Goal: Task Accomplishment & Management: Use online tool/utility

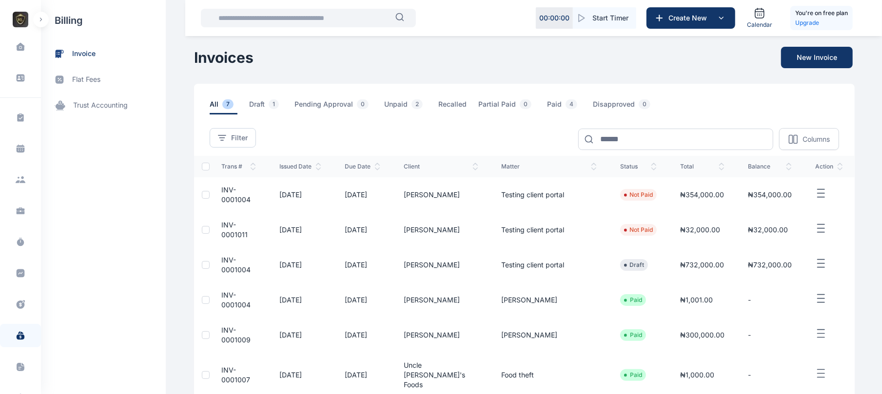
click at [38, 22] on button "button" at bounding box center [41, 20] width 16 height 16
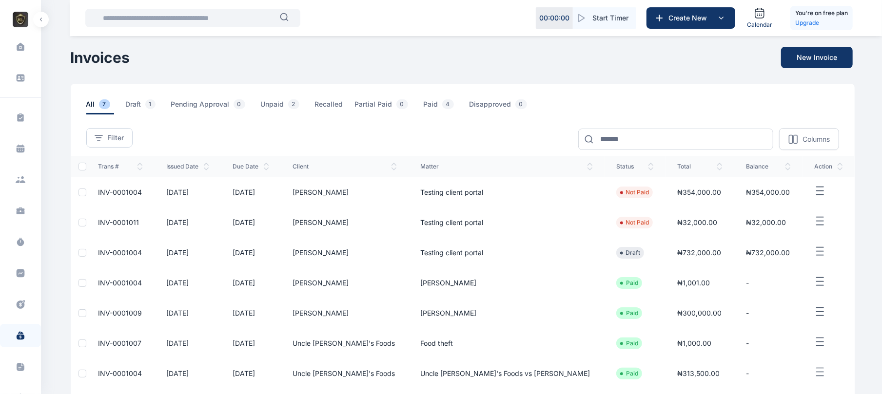
click at [38, 22] on button "button" at bounding box center [41, 20] width 16 height 16
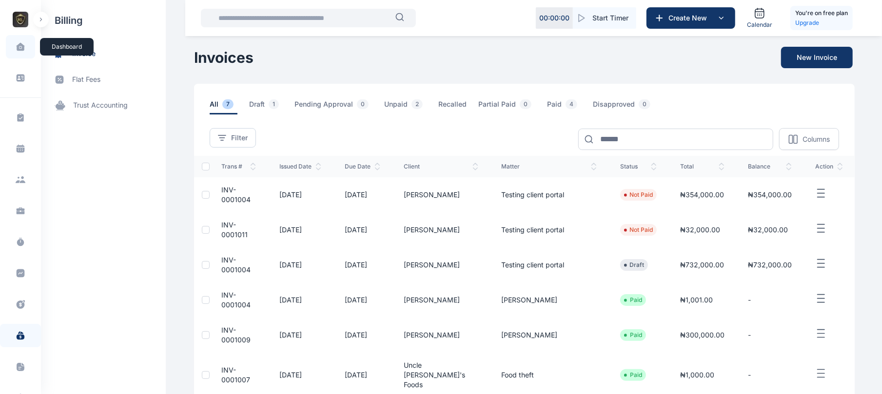
click at [17, 52] on span at bounding box center [20, 47] width 24 height 20
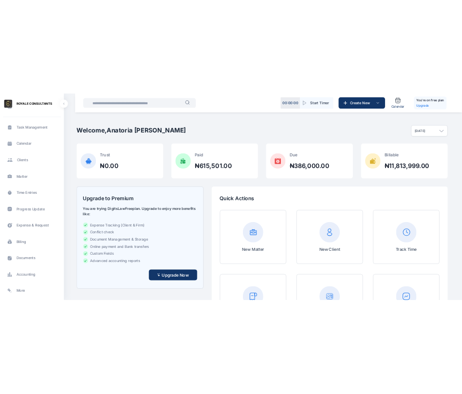
scroll to position [86, 0]
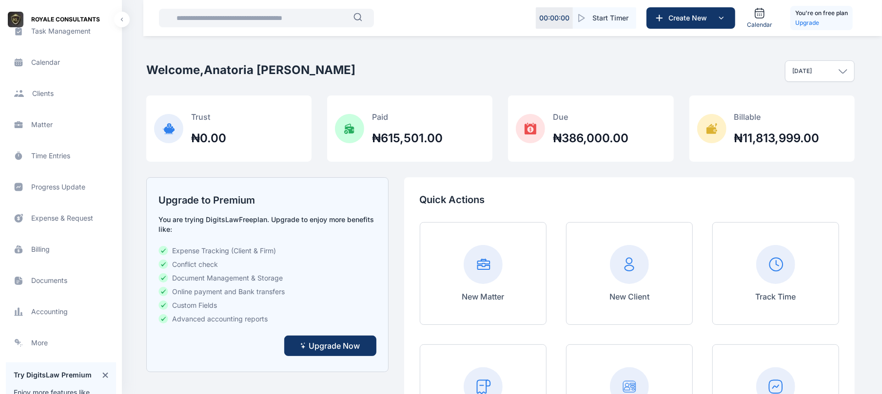
click at [74, 211] on span "Expense & Request expense & request expense & request" at bounding box center [61, 218] width 110 height 23
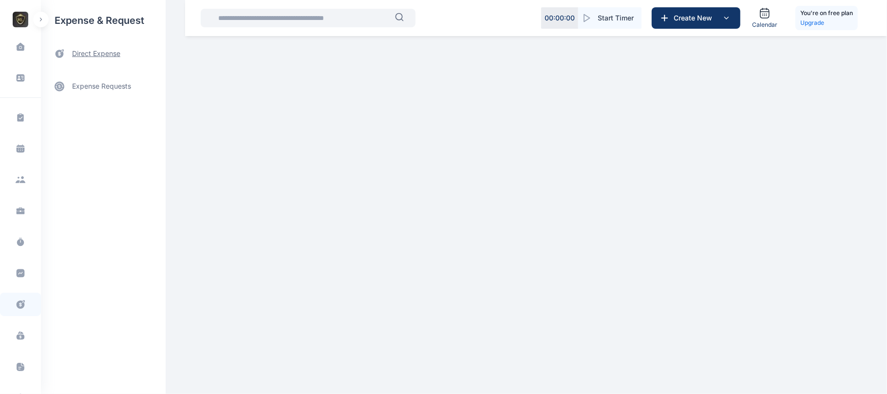
click at [113, 59] on span "direct expense" at bounding box center [103, 54] width 125 height 26
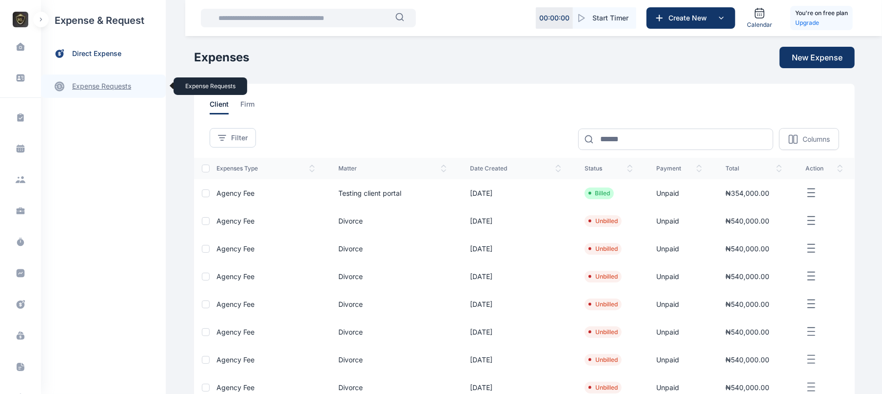
click at [100, 80] on link "expense requests expense requests" at bounding box center [103, 86] width 125 height 23
click at [102, 84] on link "expense requests expense requests" at bounding box center [103, 86] width 125 height 23
click at [111, 107] on div "expense & request direct expense expense requests expense requests Expense Requ…" at bounding box center [103, 197] width 125 height 394
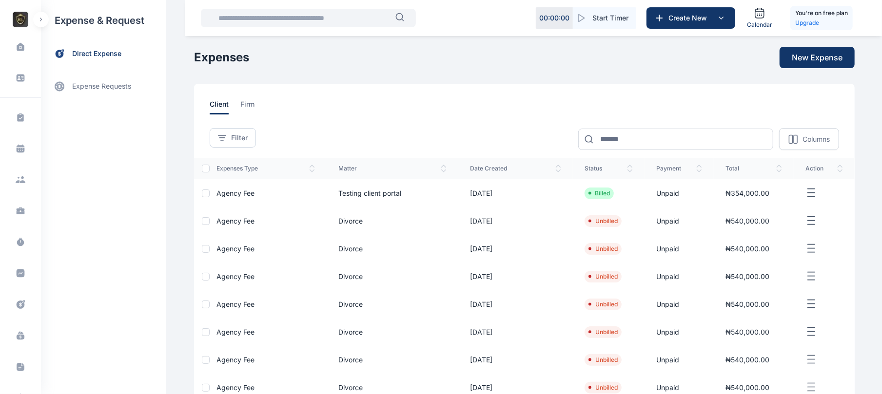
click at [34, 24] on div "Dashboard dashboard Conflict-Check conflict-check Task Management task manageme…" at bounding box center [20, 197] width 41 height 394
click at [39, 22] on button "button" at bounding box center [41, 20] width 16 height 16
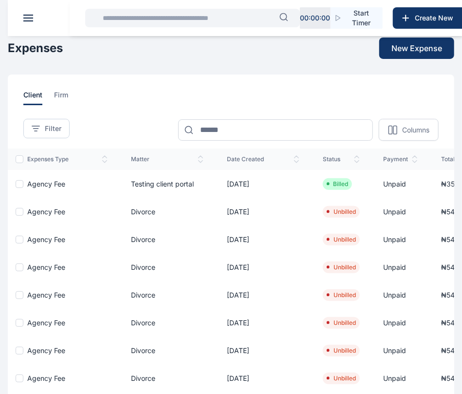
click at [24, 16] on button at bounding box center [28, 18] width 10 height 7
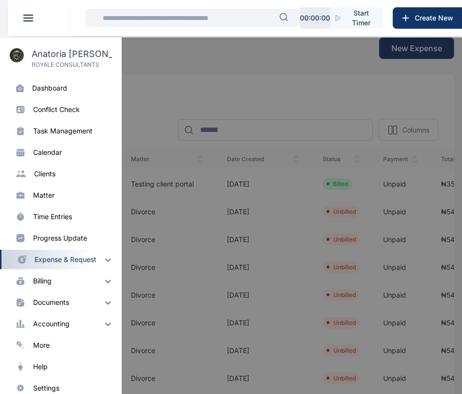
click at [50, 285] on div "billing" at bounding box center [42, 281] width 19 height 10
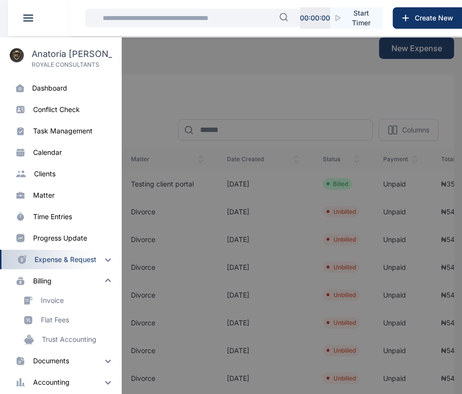
click at [41, 283] on div "billing" at bounding box center [42, 281] width 19 height 10
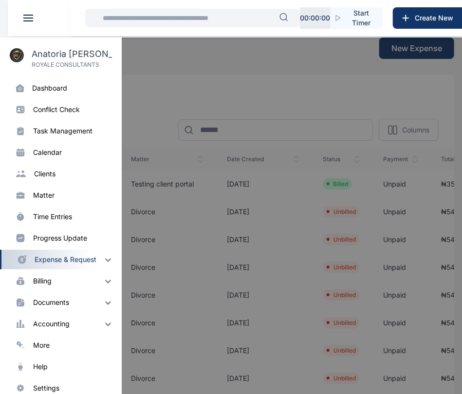
click at [41, 283] on div "billing" at bounding box center [42, 281] width 19 height 10
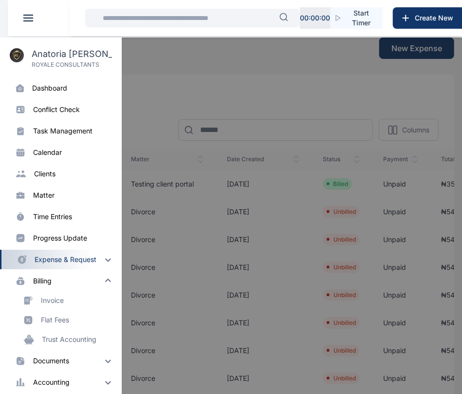
click at [41, 283] on div "billing" at bounding box center [42, 281] width 19 height 10
click at [36, 276] on div "billing" at bounding box center [42, 281] width 19 height 10
